Goal: Understand process/instructions

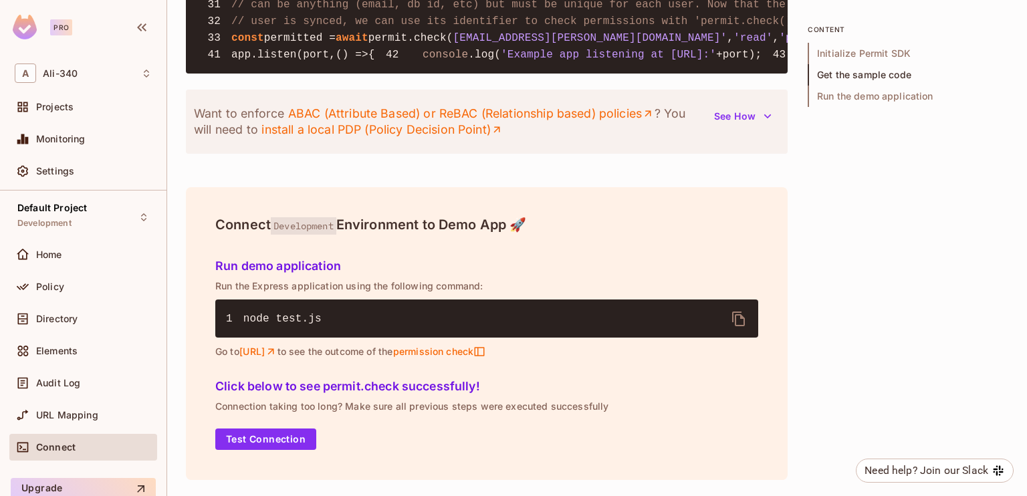
scroll to position [1715, 0]
click at [768, 120] on icon "button" at bounding box center [767, 116] width 13 height 13
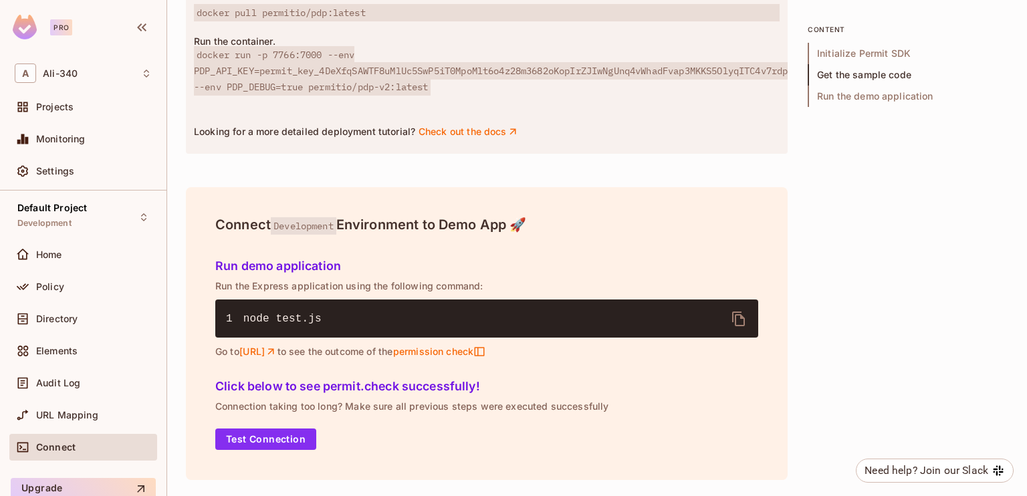
click at [219, 96] on span "docker run -p 7766:7000 --env PDP_API_KEY=permit_key_4DeXfqSAWTF8uMlUc5SwP5iT0M…" at bounding box center [491, 70] width 594 height 49
click at [207, 47] on p "Run the container." at bounding box center [487, 41] width 586 height 11
click at [209, 47] on p "Run the container." at bounding box center [487, 41] width 586 height 11
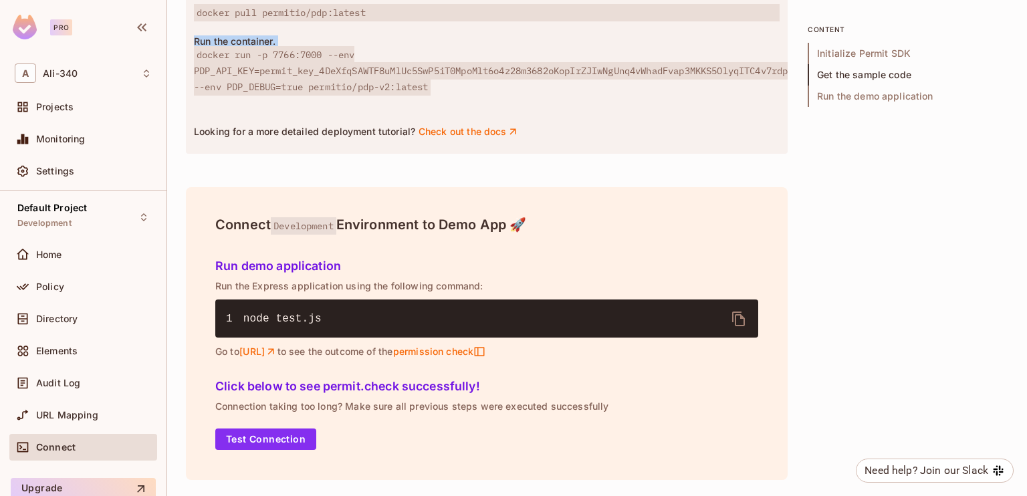
click at [209, 47] on p "Run the container." at bounding box center [487, 41] width 586 height 11
copy p "Run the container."
click at [339, 96] on span "docker run -p 7766:7000 --env PDP_API_KEY=permit_key_4DeXfqSAWTF8uMlUc5SwP5iT0M…" at bounding box center [491, 70] width 594 height 49
